Goal: Task Accomplishment & Management: Use online tool/utility

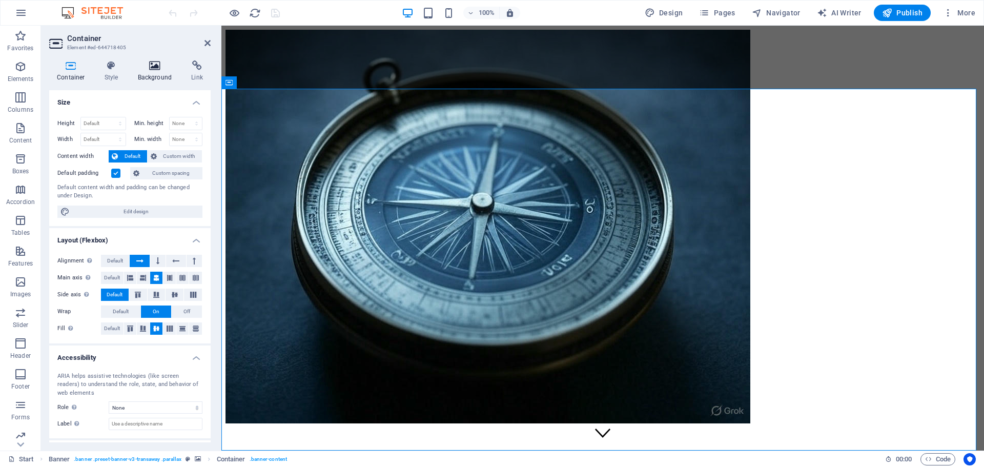
click at [158, 69] on icon at bounding box center [155, 65] width 50 height 10
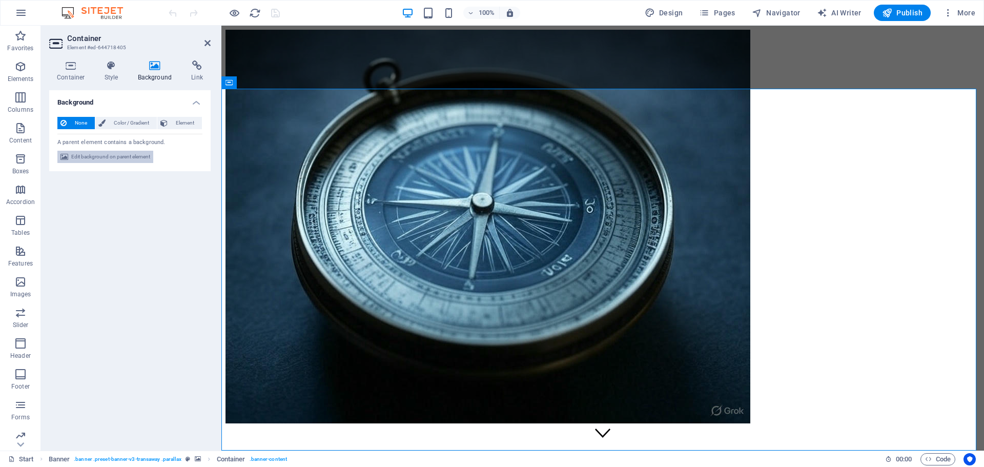
click at [120, 158] on span "Edit background on parent element" at bounding box center [110, 157] width 79 height 12
select select "ms"
select select "s"
select select "progressive"
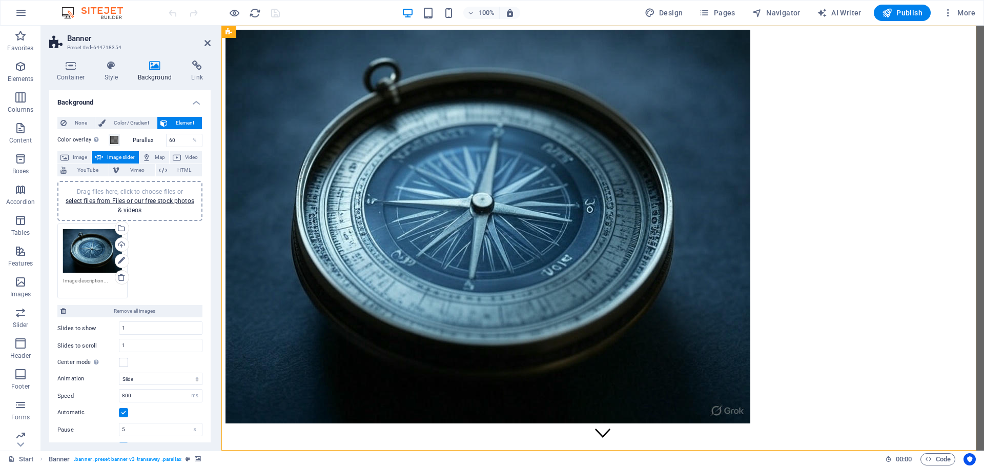
click at [86, 254] on div "Drag files here, click to choose files or select files from Files or our free s…" at bounding box center [92, 251] width 59 height 44
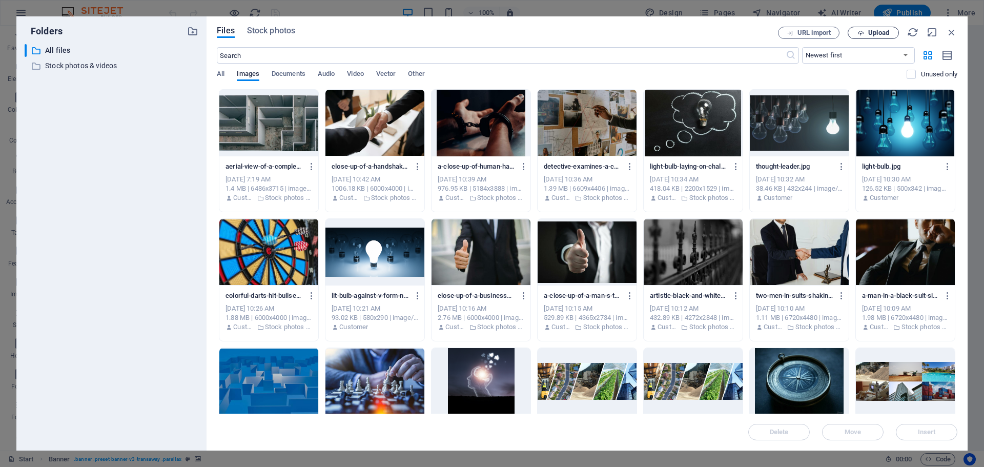
click at [864, 33] on icon "button" at bounding box center [861, 33] width 7 height 7
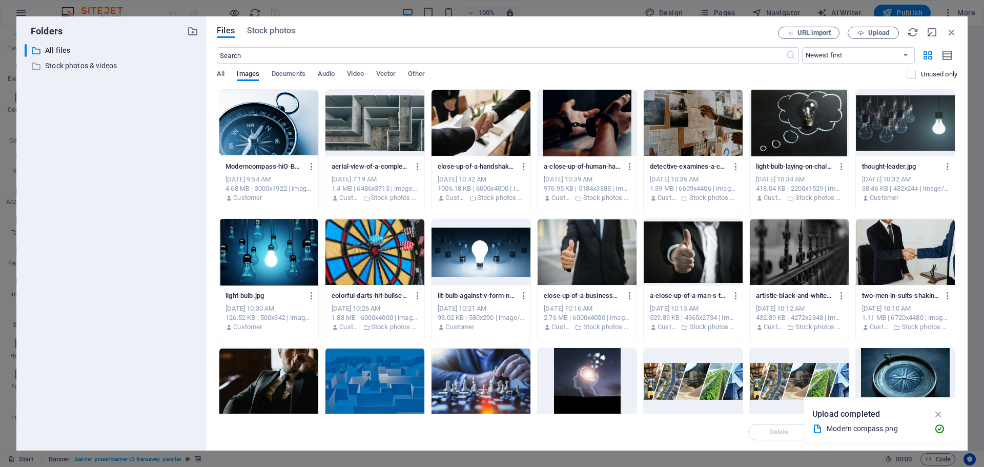
click at [274, 126] on div at bounding box center [268, 123] width 99 height 67
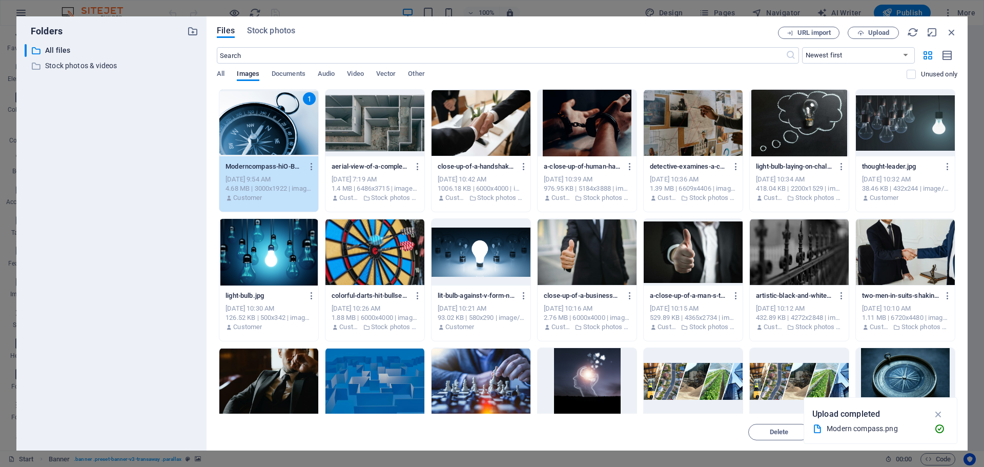
click at [274, 126] on div "1" at bounding box center [268, 123] width 99 height 67
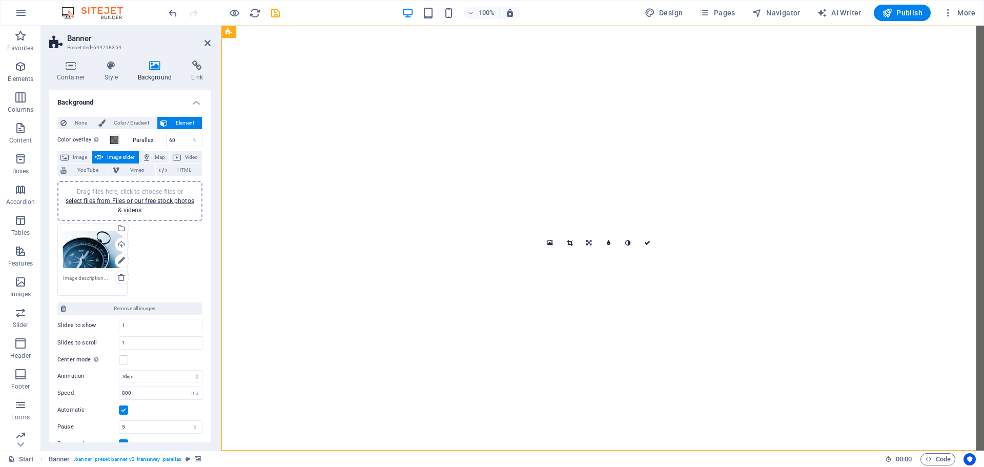
click at [203, 42] on h2 "Banner" at bounding box center [139, 38] width 144 height 9
click at [208, 43] on icon at bounding box center [208, 43] width 6 height 8
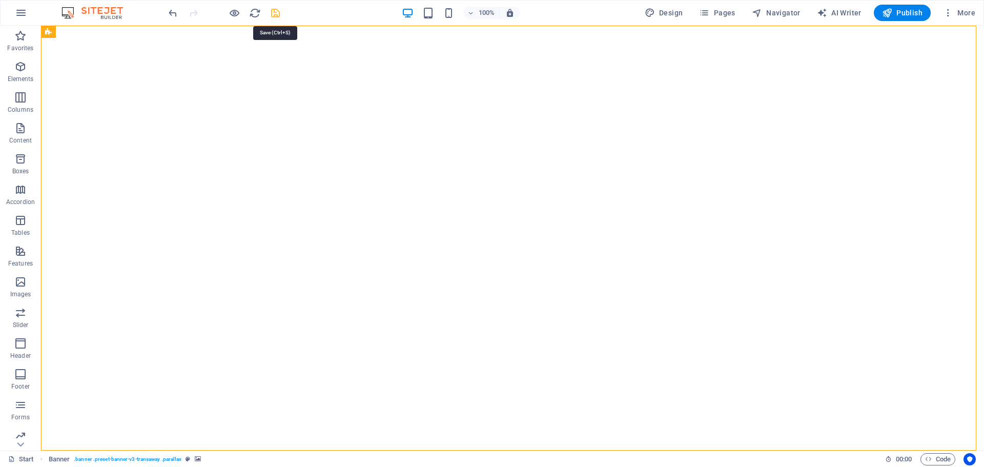
drag, startPoint x: 273, startPoint y: 14, endPoint x: 587, endPoint y: 60, distance: 317.6
click at [273, 14] on icon "save" at bounding box center [276, 13] width 12 height 12
checkbox input "false"
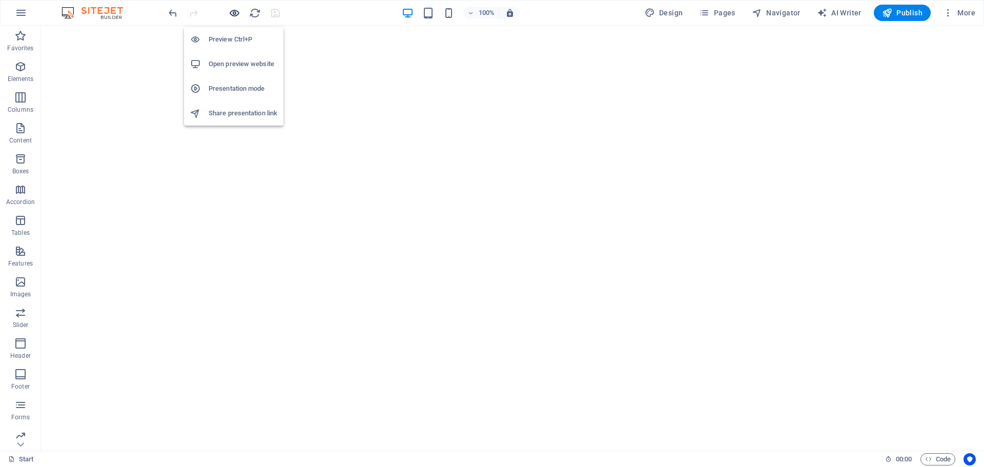
click at [233, 14] on icon "button" at bounding box center [235, 13] width 12 height 12
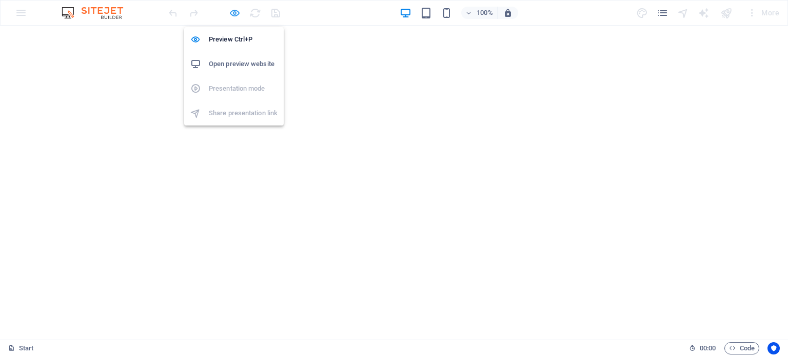
click at [234, 10] on icon "button" at bounding box center [235, 13] width 12 height 12
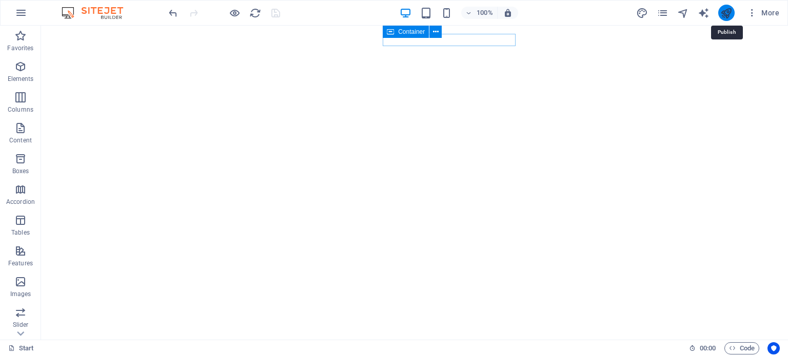
click at [723, 13] on icon "publish" at bounding box center [726, 13] width 12 height 12
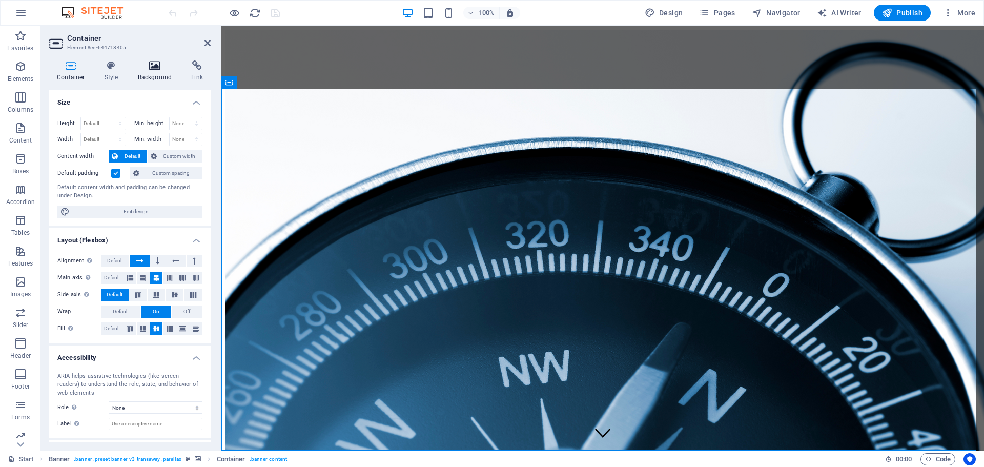
click at [152, 66] on icon at bounding box center [155, 65] width 50 height 10
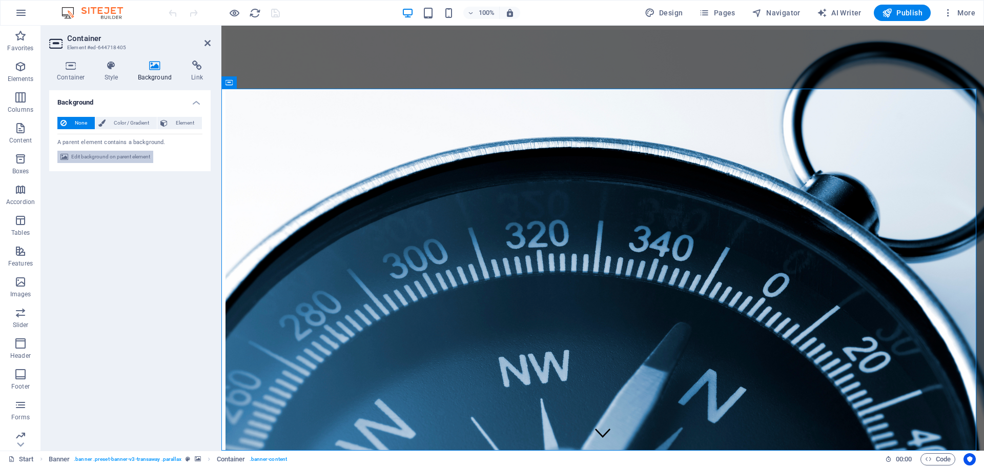
click at [93, 157] on span "Edit background on parent element" at bounding box center [110, 157] width 79 height 12
select select "ms"
select select "s"
select select "progressive"
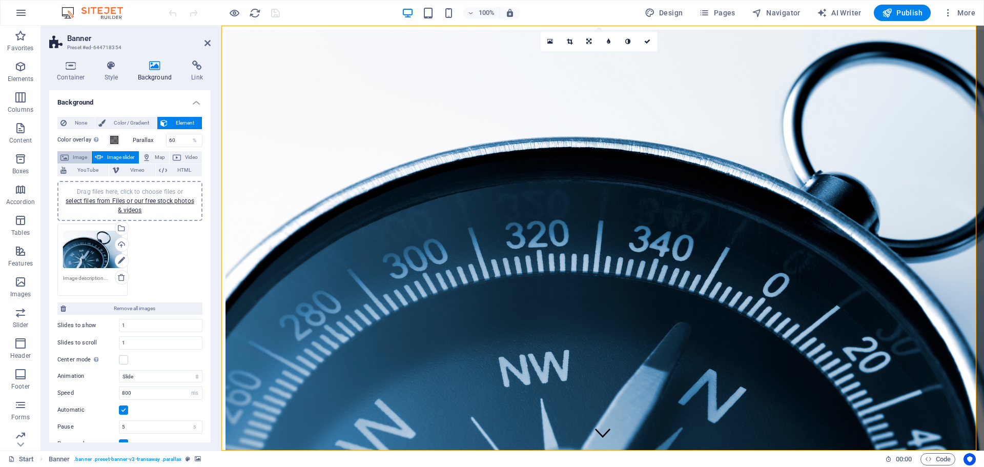
click at [73, 157] on span "Image" at bounding box center [80, 157] width 16 height 12
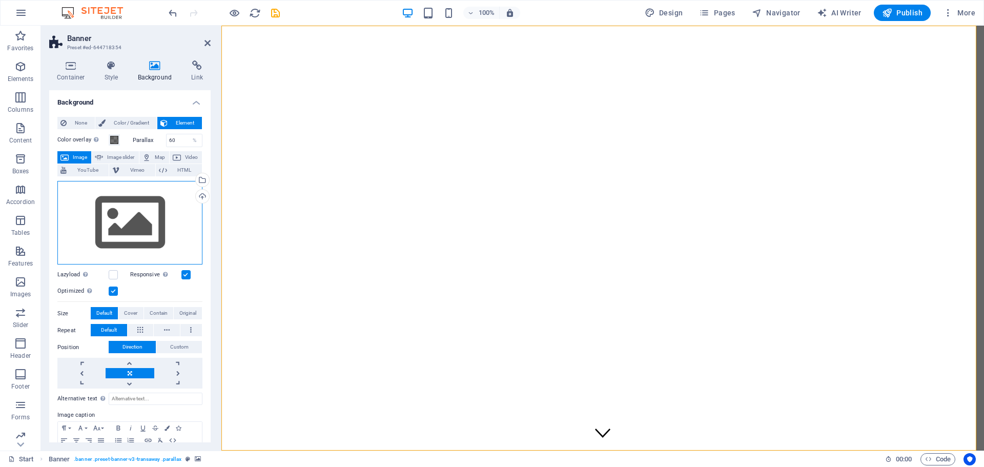
click at [128, 240] on div "Drag files here, click to choose files or select files from Files or our free s…" at bounding box center [129, 223] width 145 height 84
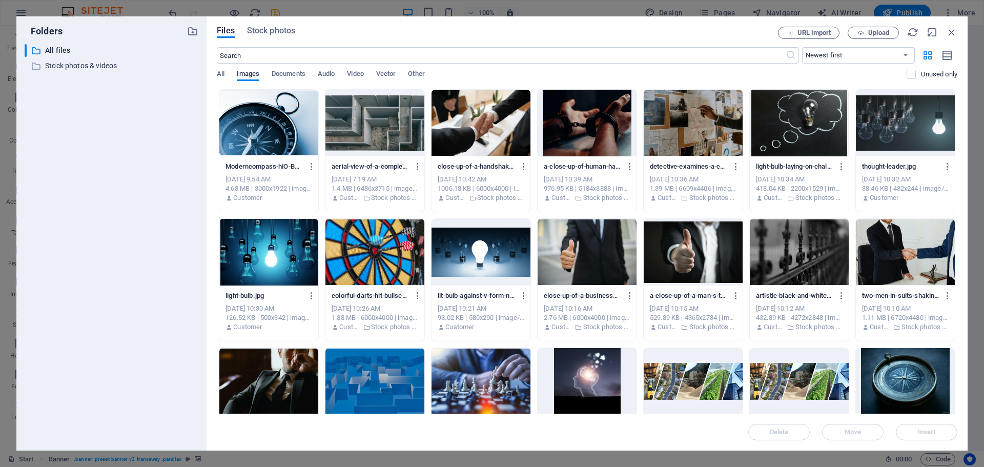
click at [264, 127] on div at bounding box center [268, 123] width 99 height 67
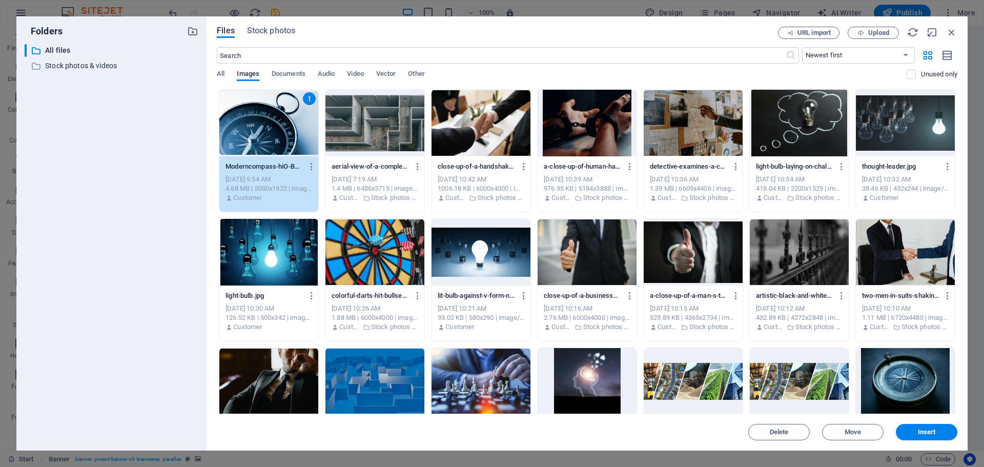
click at [264, 127] on div "1" at bounding box center [268, 123] width 99 height 67
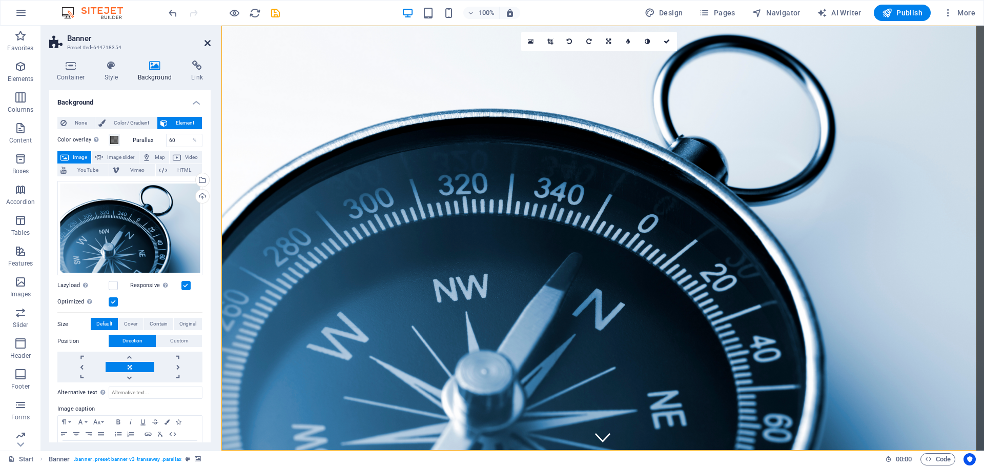
click at [205, 44] on icon at bounding box center [208, 43] width 6 height 8
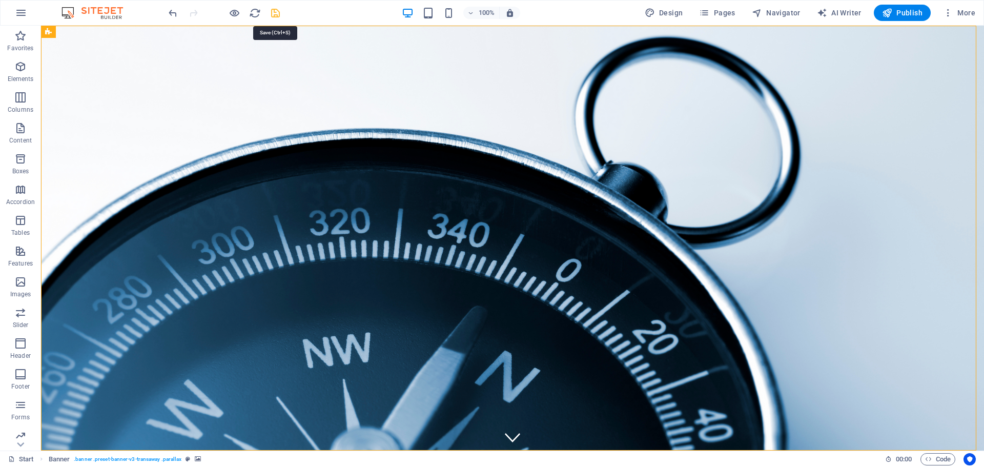
click at [274, 13] on icon "save" at bounding box center [276, 13] width 12 height 12
checkbox input "false"
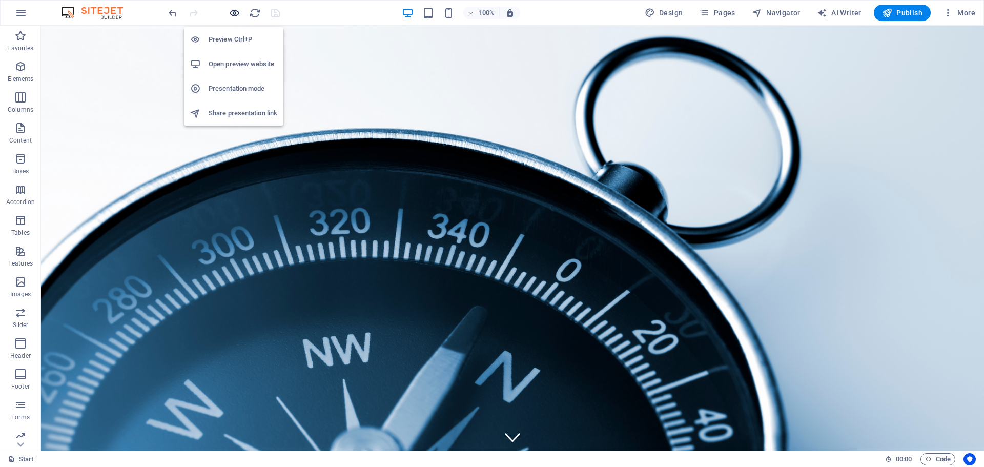
click at [235, 13] on icon "button" at bounding box center [235, 13] width 12 height 12
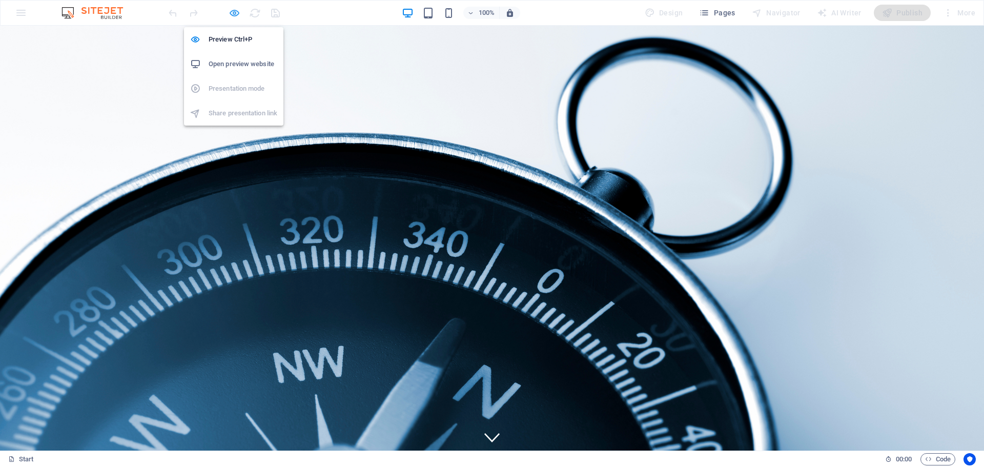
click at [233, 13] on icon "button" at bounding box center [235, 13] width 12 height 12
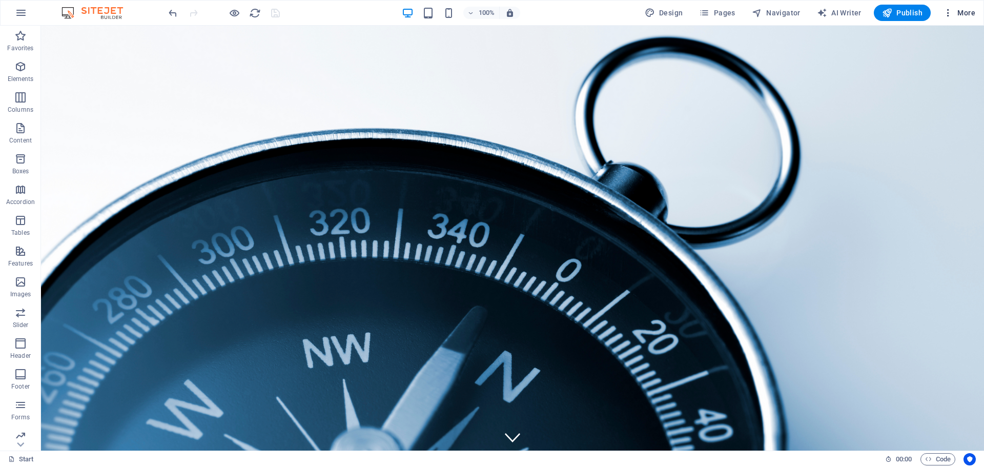
click at [965, 11] on span "More" at bounding box center [959, 13] width 32 height 10
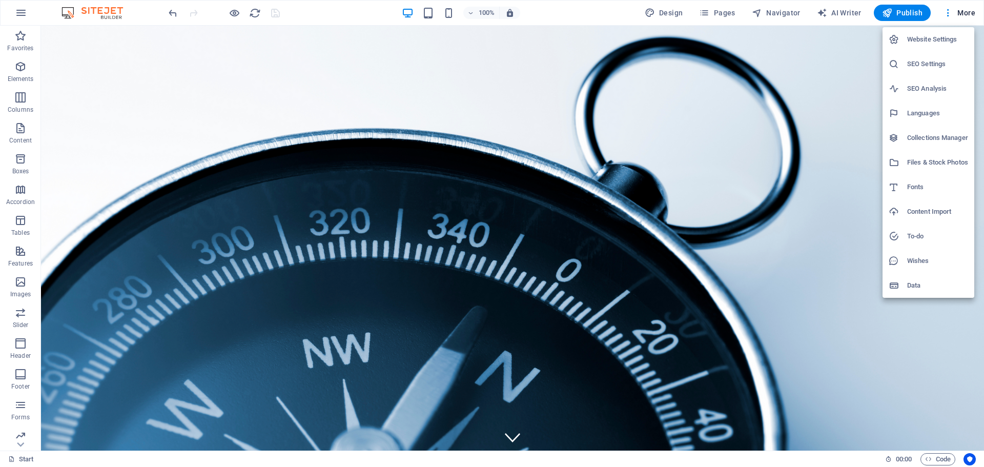
click at [935, 37] on h6 "Website Settings" at bounding box center [937, 39] width 61 height 12
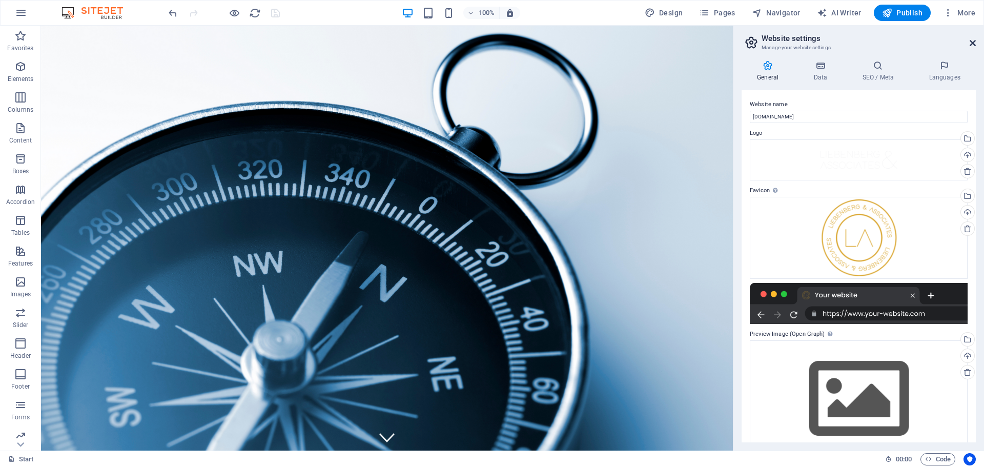
click at [975, 41] on icon at bounding box center [973, 43] width 6 height 8
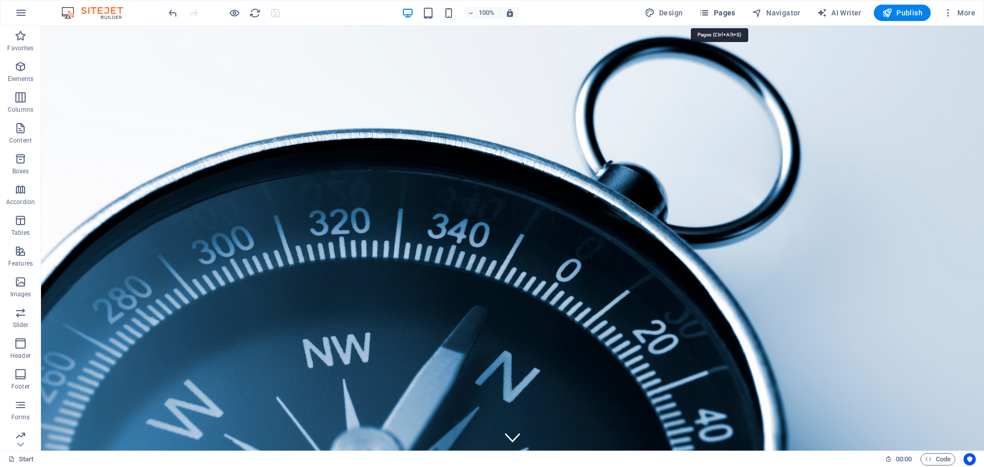
click at [727, 16] on span "Pages" at bounding box center [717, 13] width 36 height 10
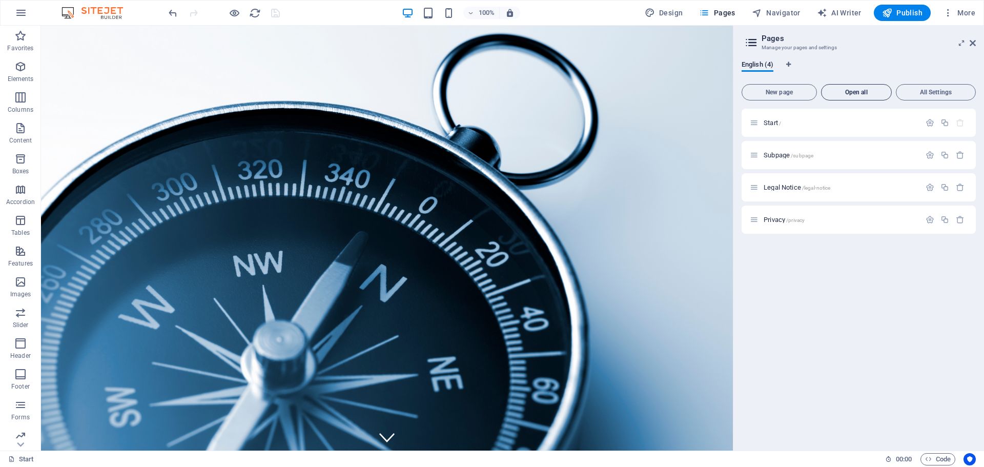
click at [848, 89] on span "Open all" at bounding box center [857, 92] width 62 height 6
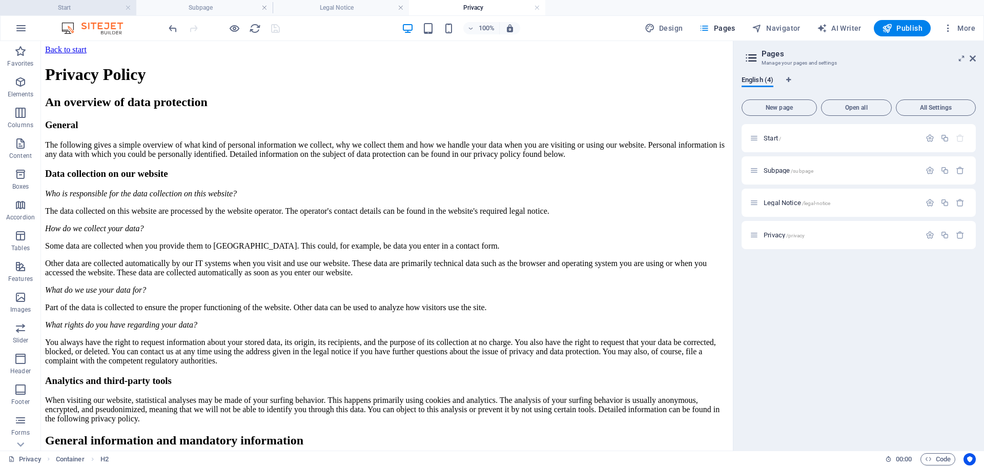
click at [73, 8] on h4 "Start" at bounding box center [68, 7] width 136 height 11
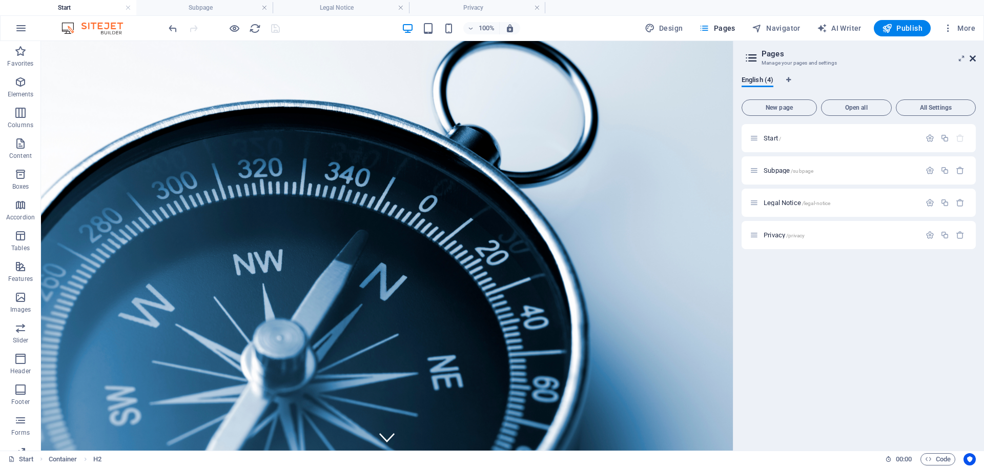
click at [973, 55] on icon at bounding box center [973, 58] width 6 height 8
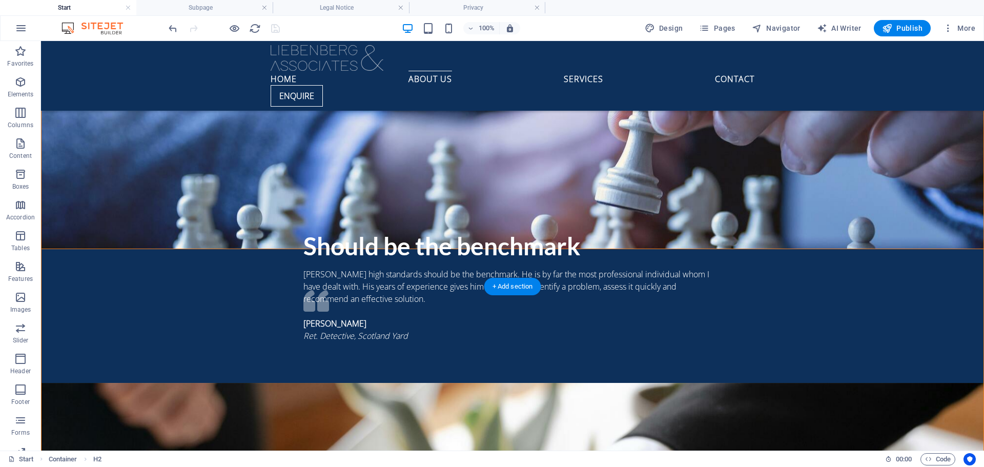
scroll to position [1538, 0]
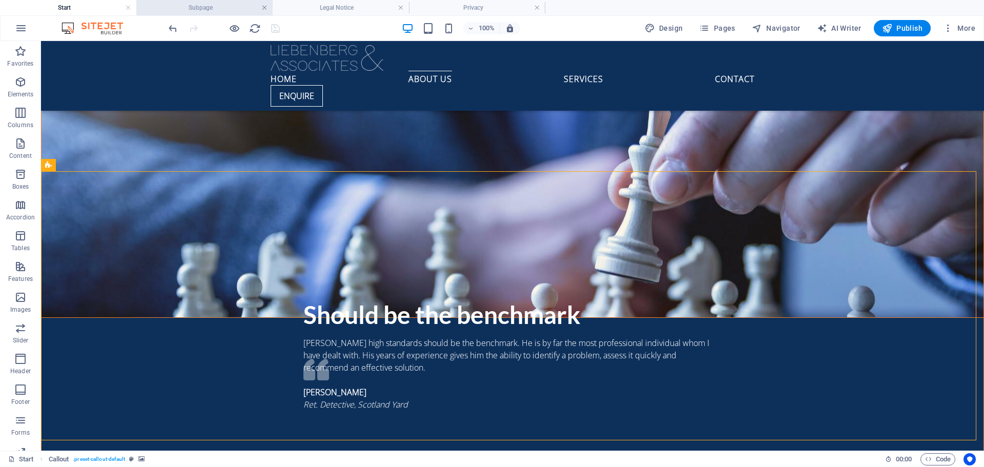
click at [265, 7] on link at bounding box center [264, 8] width 6 height 10
click at [265, 6] on link at bounding box center [264, 8] width 6 height 10
click at [267, 7] on link at bounding box center [264, 8] width 6 height 10
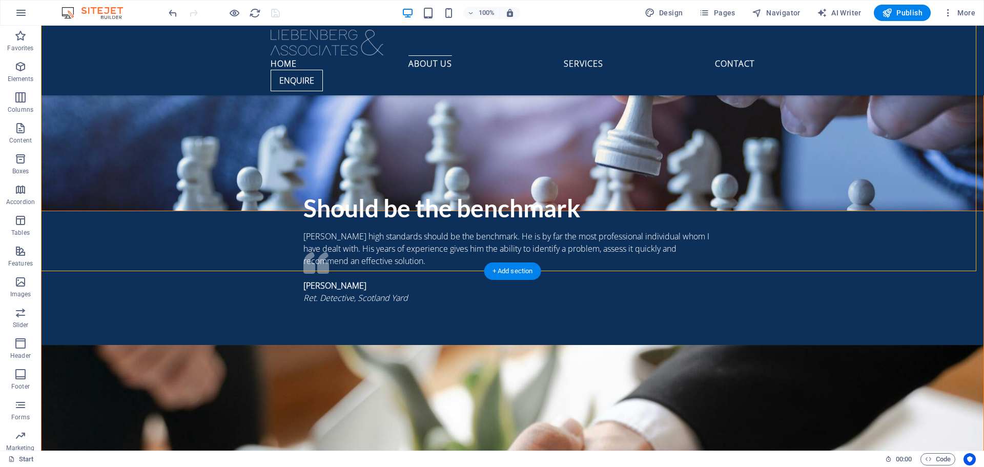
scroll to position [1707, 0]
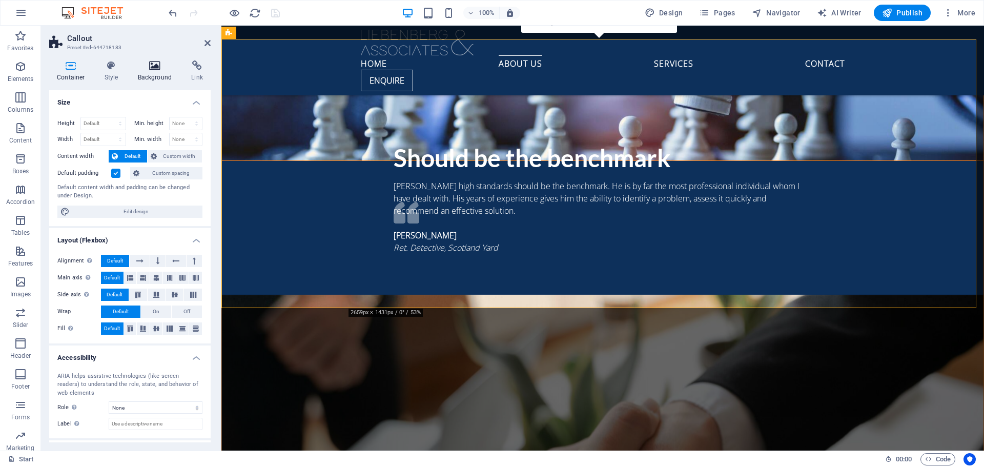
click at [152, 68] on icon at bounding box center [155, 65] width 50 height 10
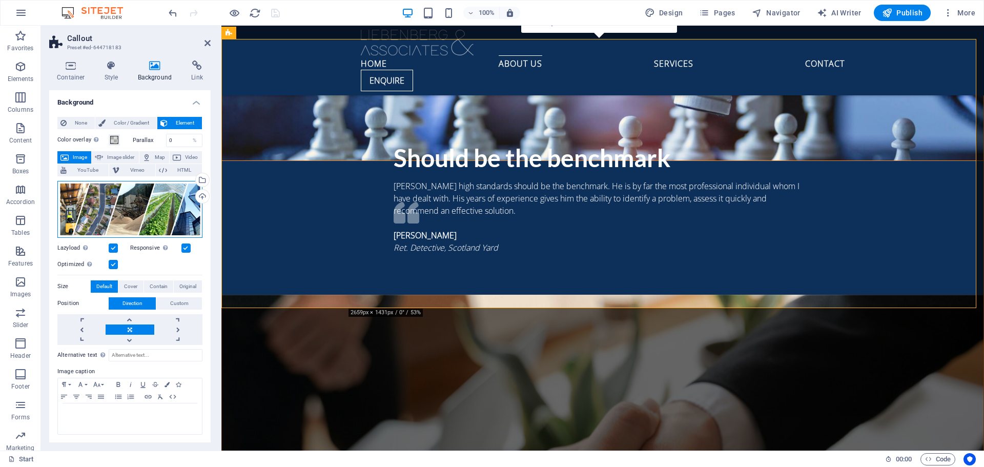
click at [107, 209] on div "Drag files here, click to choose files or select files from Files or our free s…" at bounding box center [129, 209] width 145 height 57
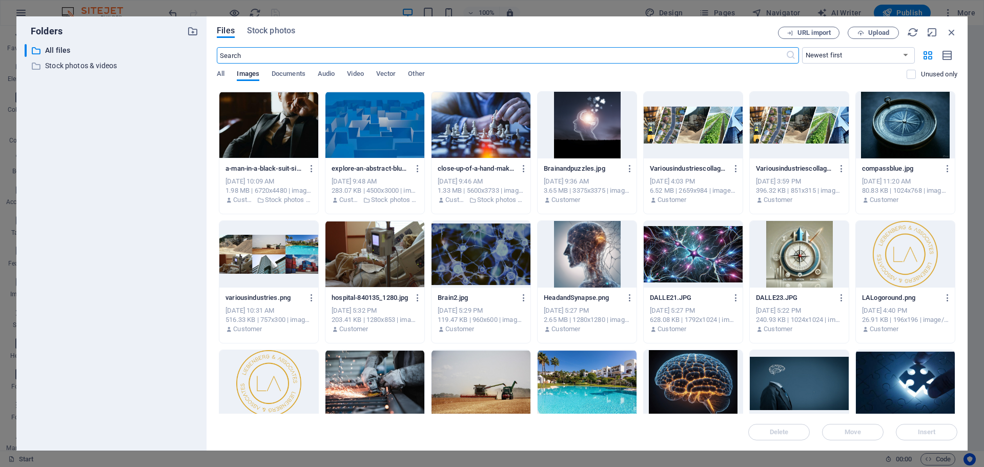
scroll to position [0, 0]
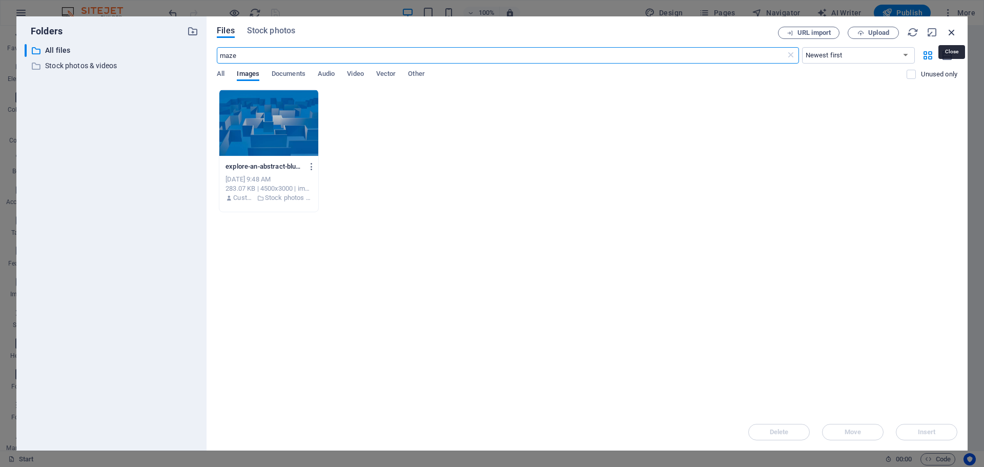
type input "maze"
click at [952, 31] on icon "button" at bounding box center [951, 32] width 11 height 11
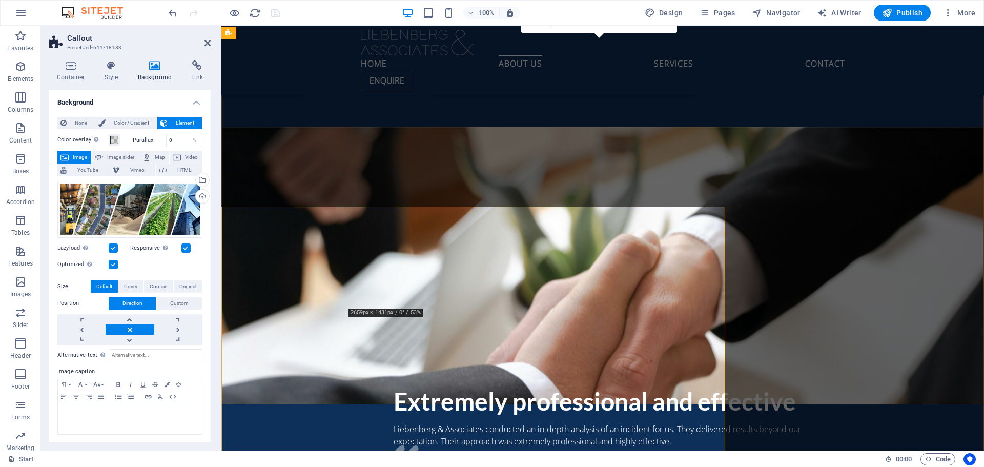
scroll to position [1707, 0]
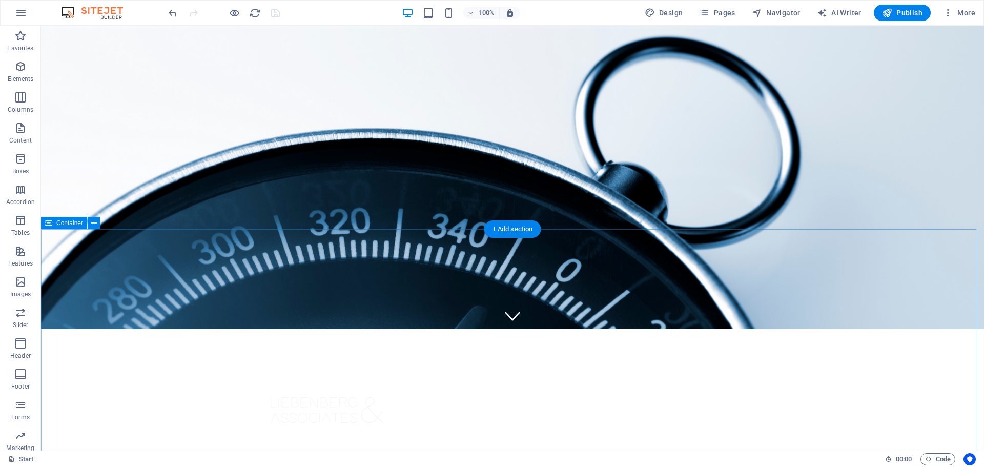
scroll to position [0, 0]
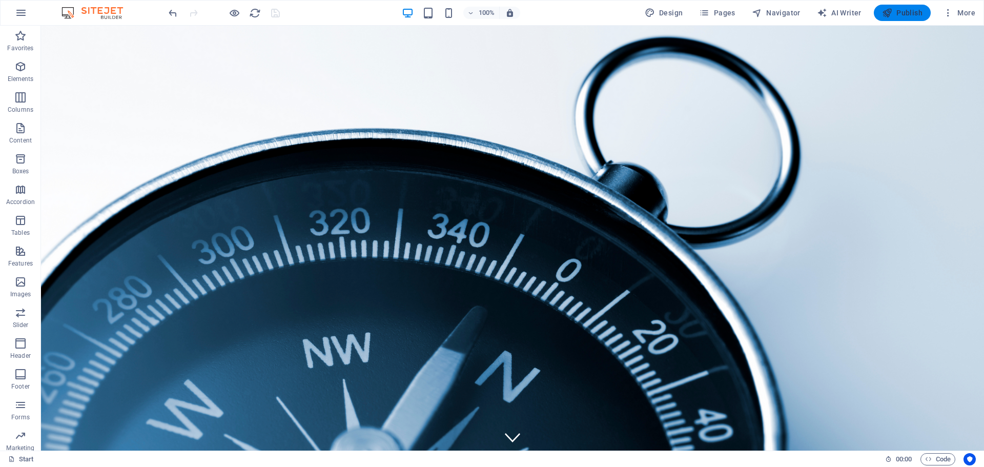
click at [906, 9] on span "Publish" at bounding box center [902, 13] width 41 height 10
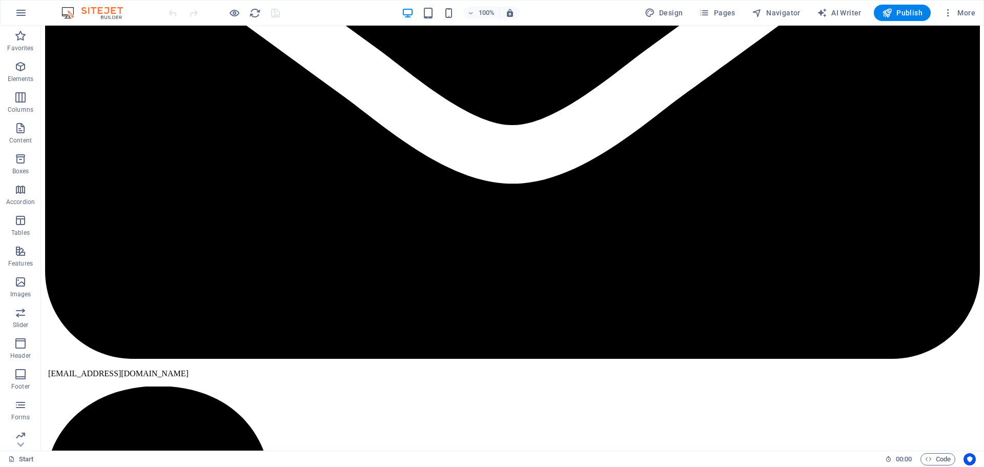
scroll to position [1897, 0]
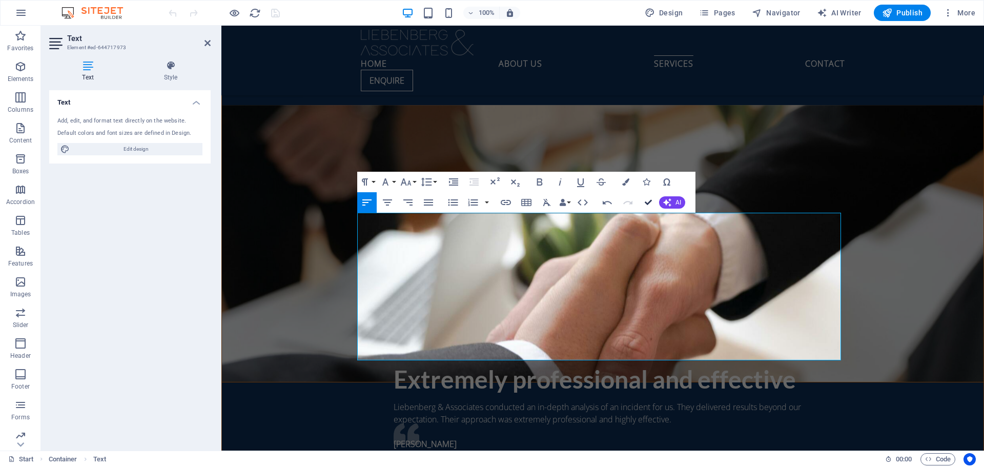
drag, startPoint x: 648, startPoint y: 203, endPoint x: 607, endPoint y: 178, distance: 47.8
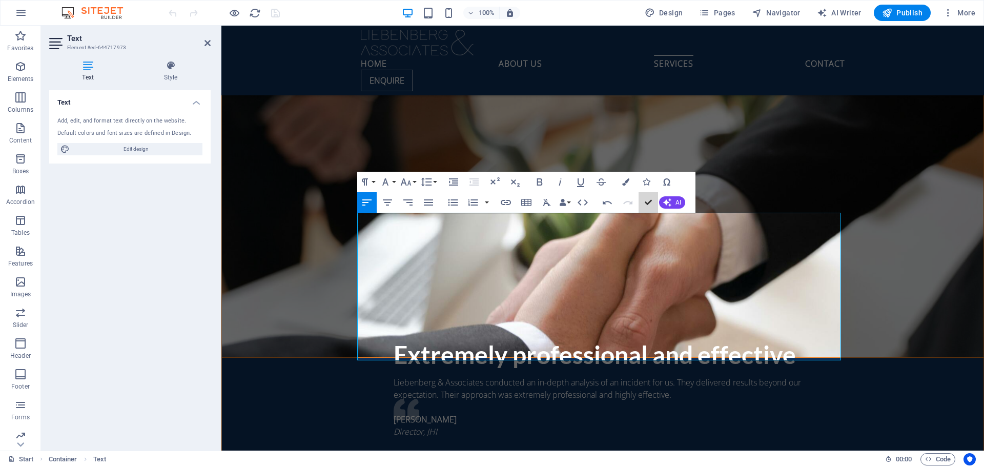
scroll to position [1860, 0]
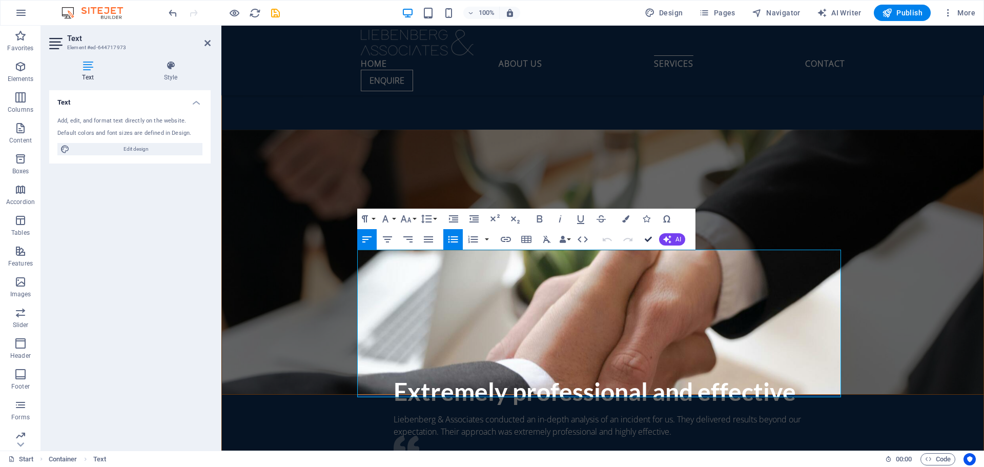
scroll to position [1823, 0]
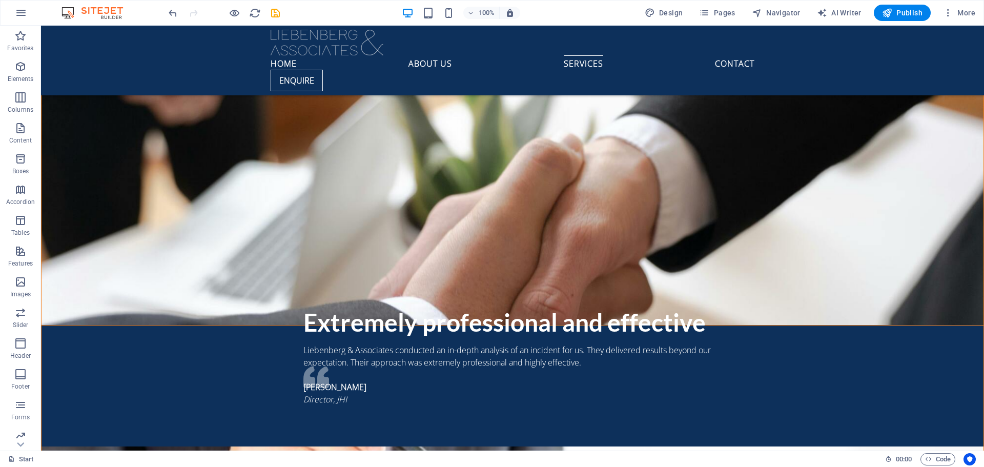
scroll to position [1926, 0]
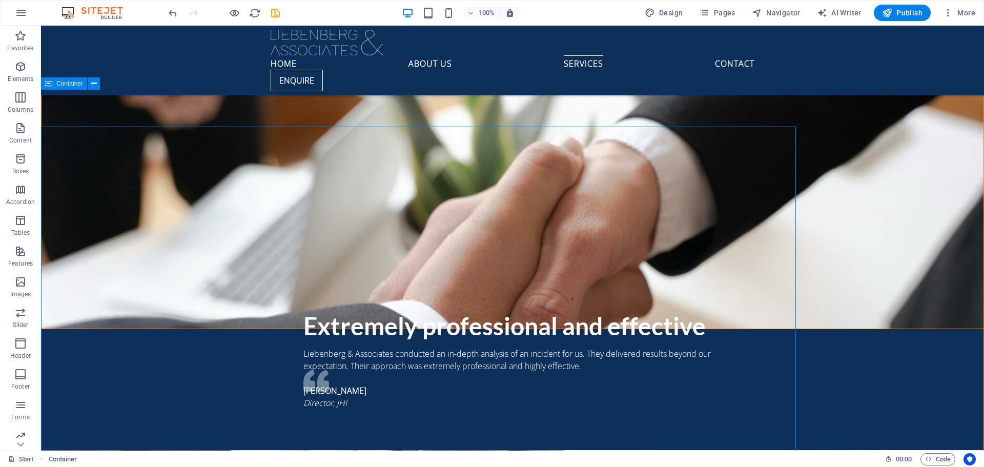
scroll to position [1889, 0]
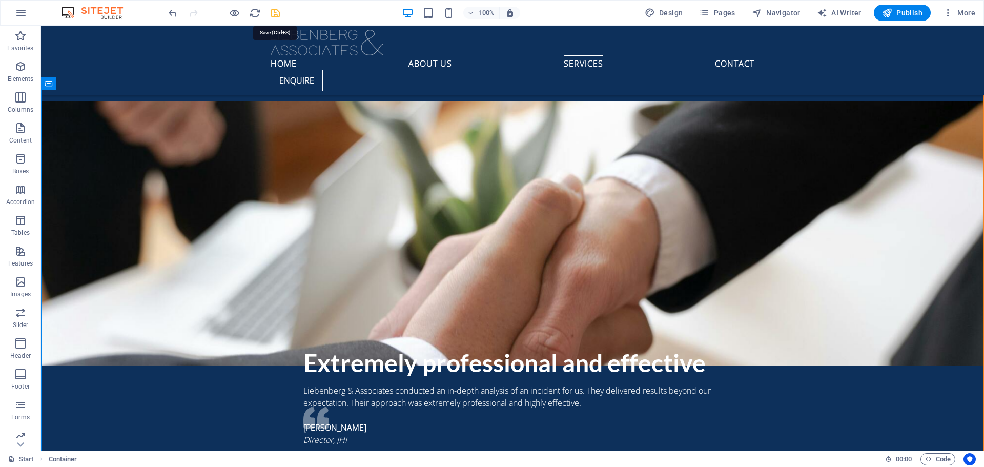
drag, startPoint x: 276, startPoint y: 12, endPoint x: 409, endPoint y: 68, distance: 143.6
click at [276, 12] on icon "save" at bounding box center [276, 13] width 12 height 12
checkbox input "false"
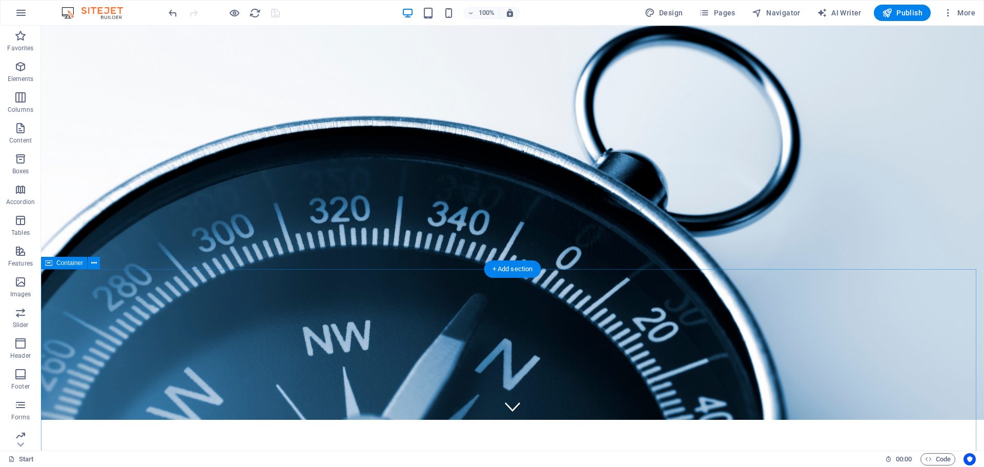
scroll to position [0, 0]
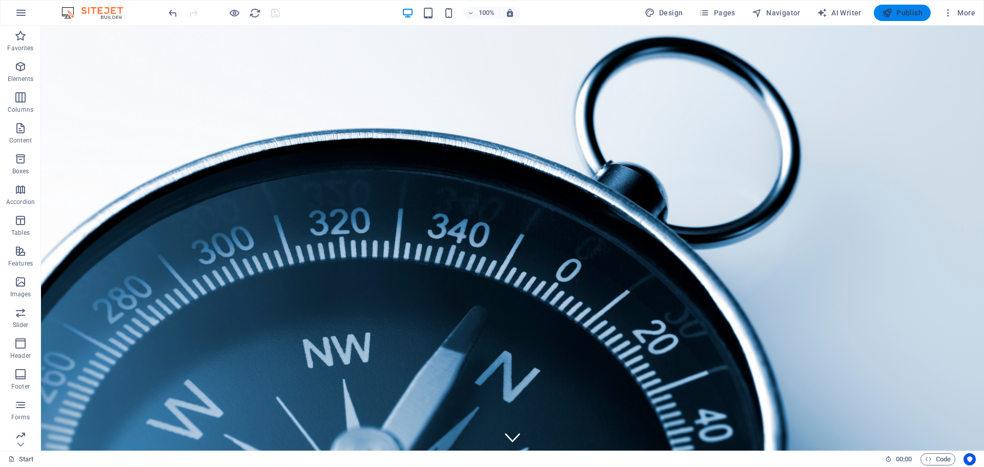
click at [912, 12] on span "Publish" at bounding box center [902, 13] width 41 height 10
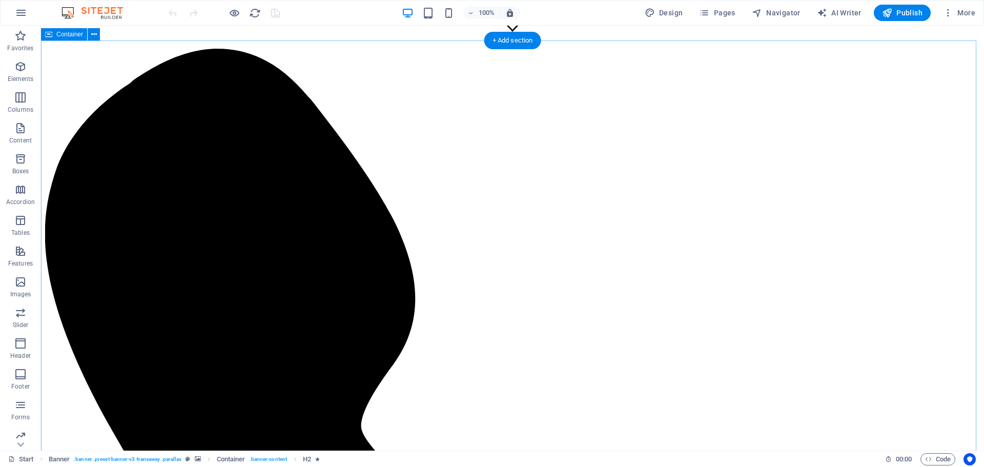
scroll to position [410, 0]
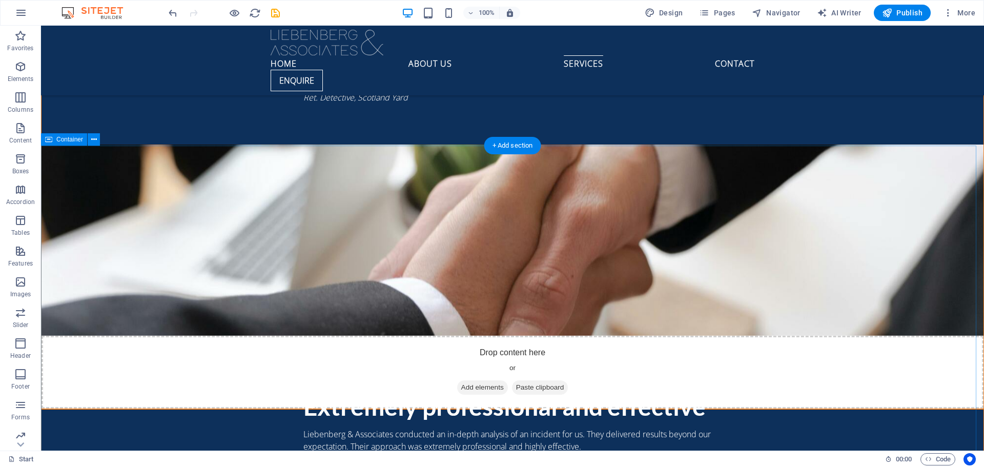
scroll to position [1846, 0]
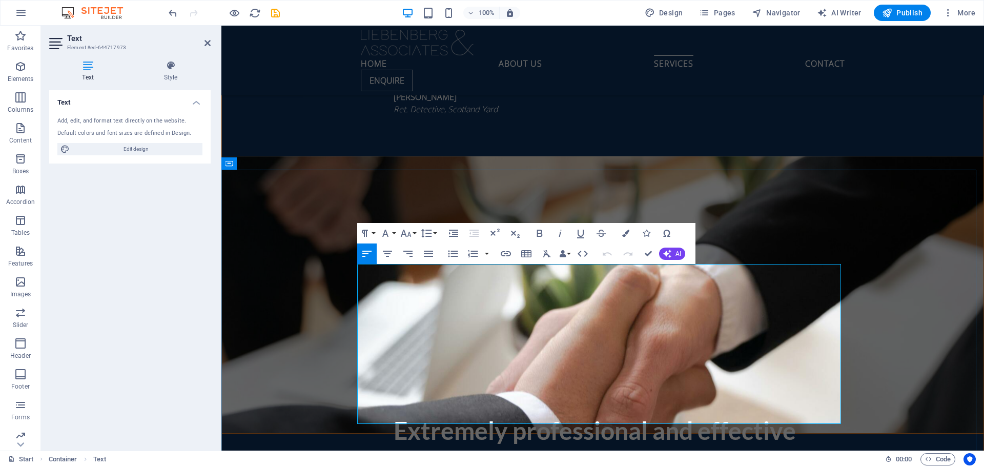
drag, startPoint x: 645, startPoint y: 251, endPoint x: 608, endPoint y: 226, distance: 44.7
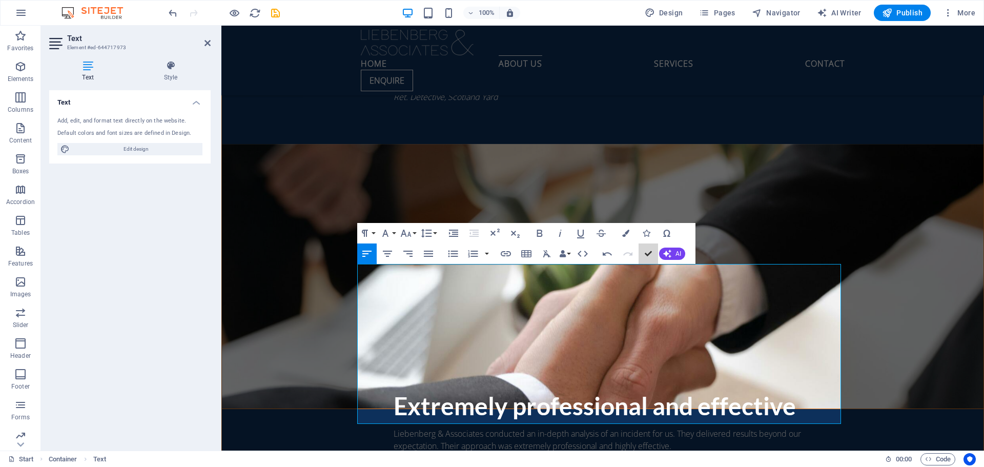
scroll to position [1809, 0]
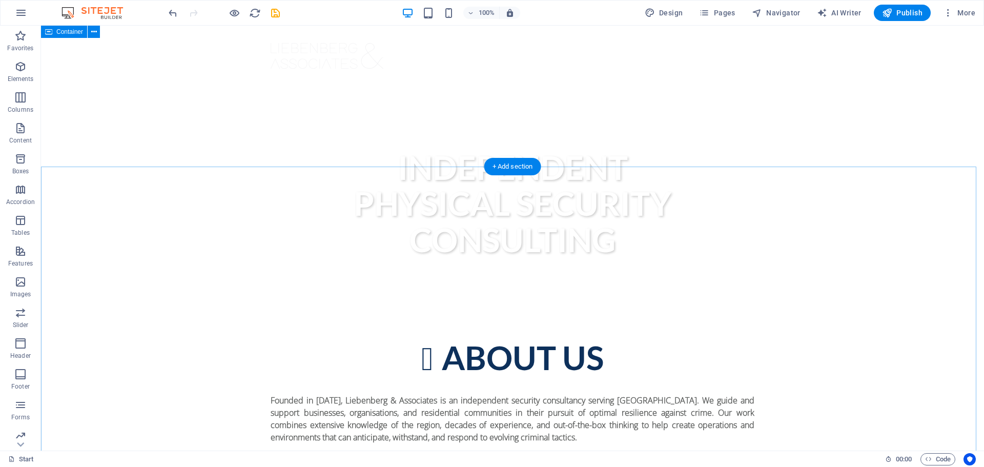
scroll to position [0, 0]
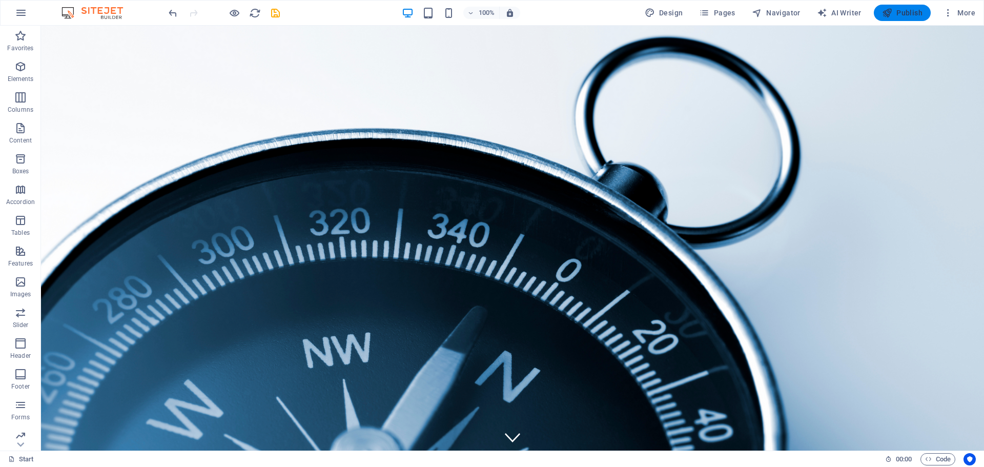
click at [918, 14] on span "Publish" at bounding box center [902, 13] width 41 height 10
checkbox input "false"
